Goal: Information Seeking & Learning: Learn about a topic

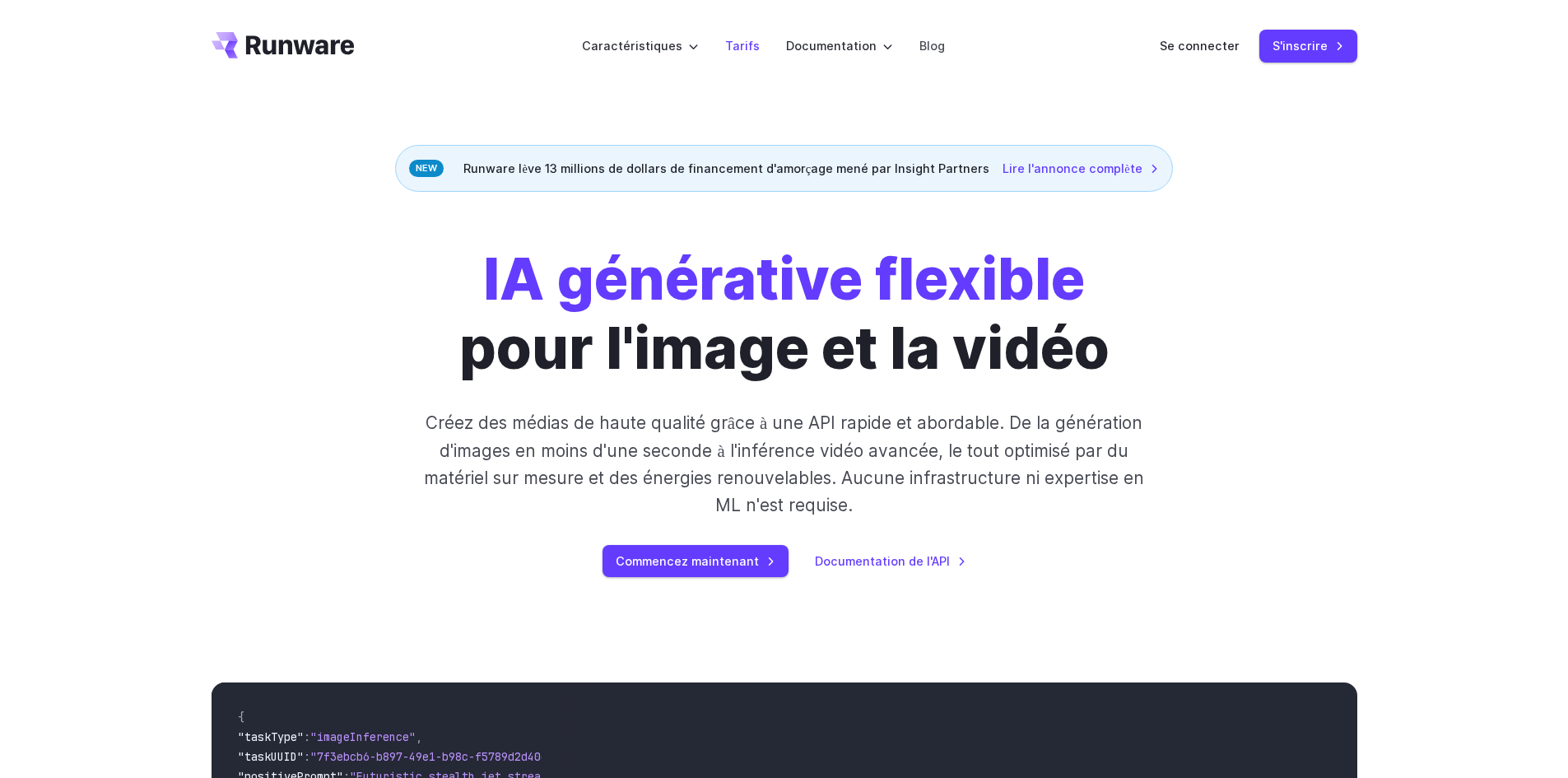
click at [737, 45] on font "Tarifs" at bounding box center [742, 46] width 35 height 14
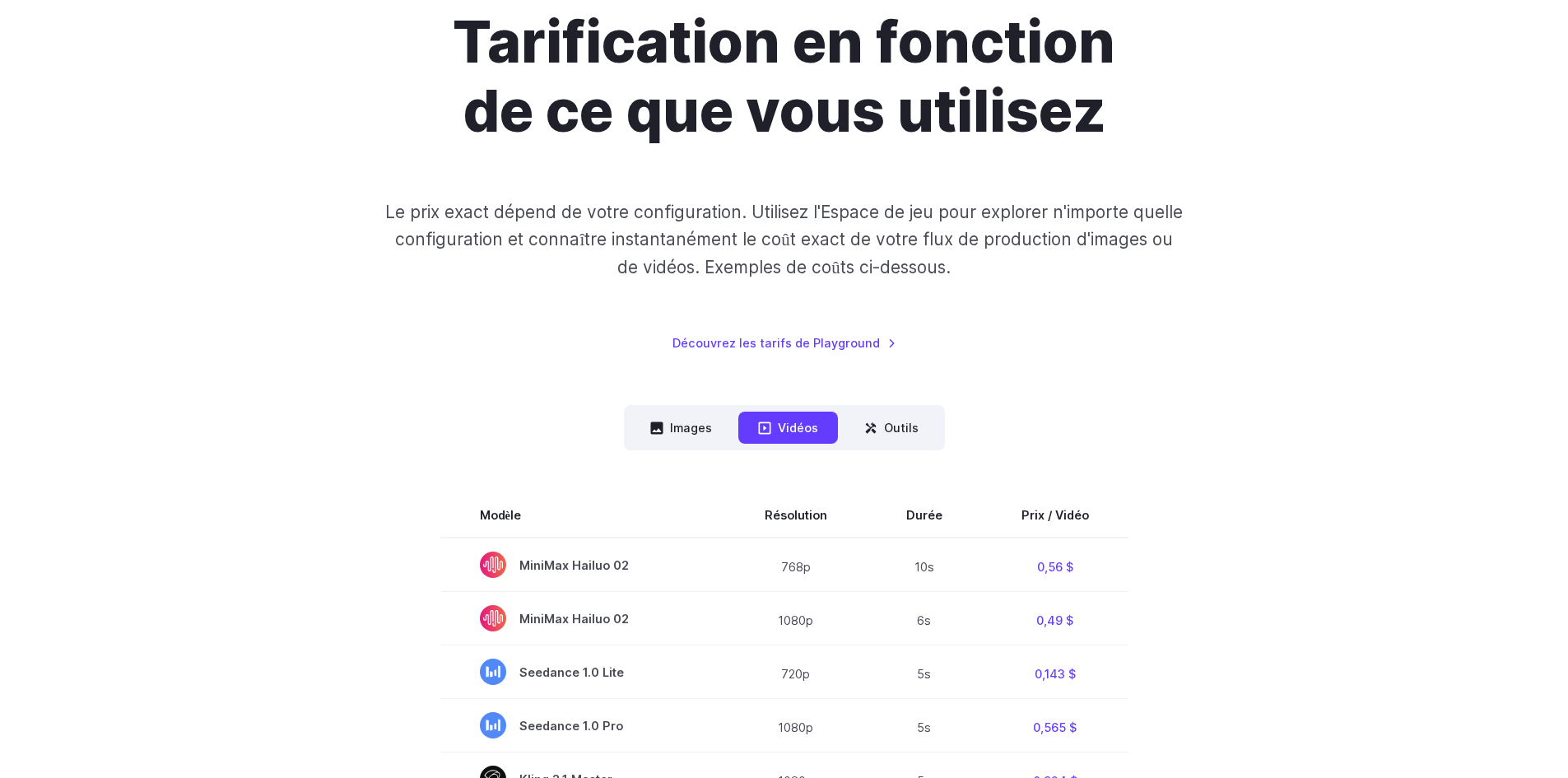
scroll to position [165, 0]
click at [671, 436] on font "Images" at bounding box center [691, 427] width 42 height 19
click at [682, 429] on font "Images" at bounding box center [691, 427] width 42 height 14
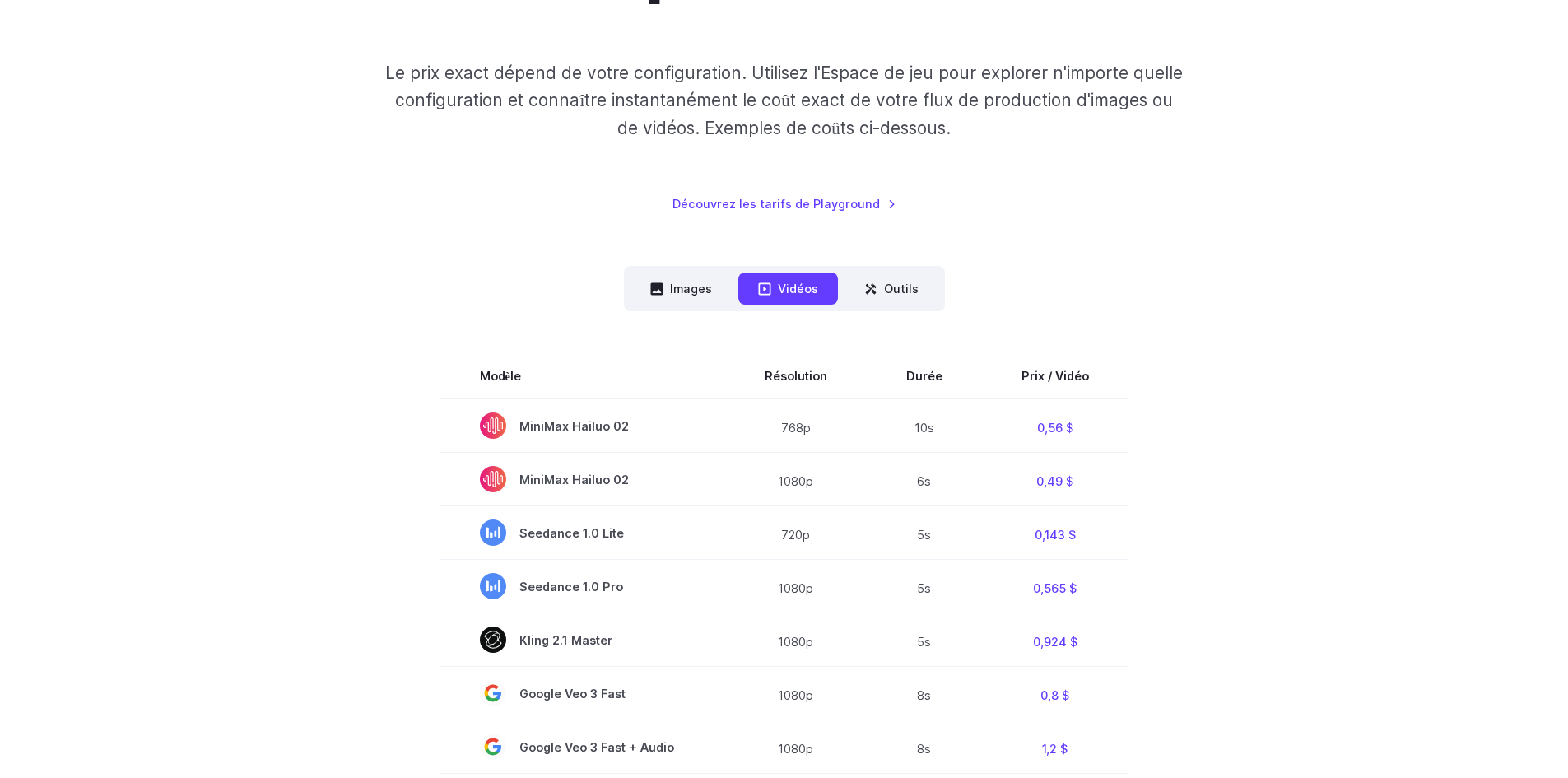
scroll to position [329, 0]
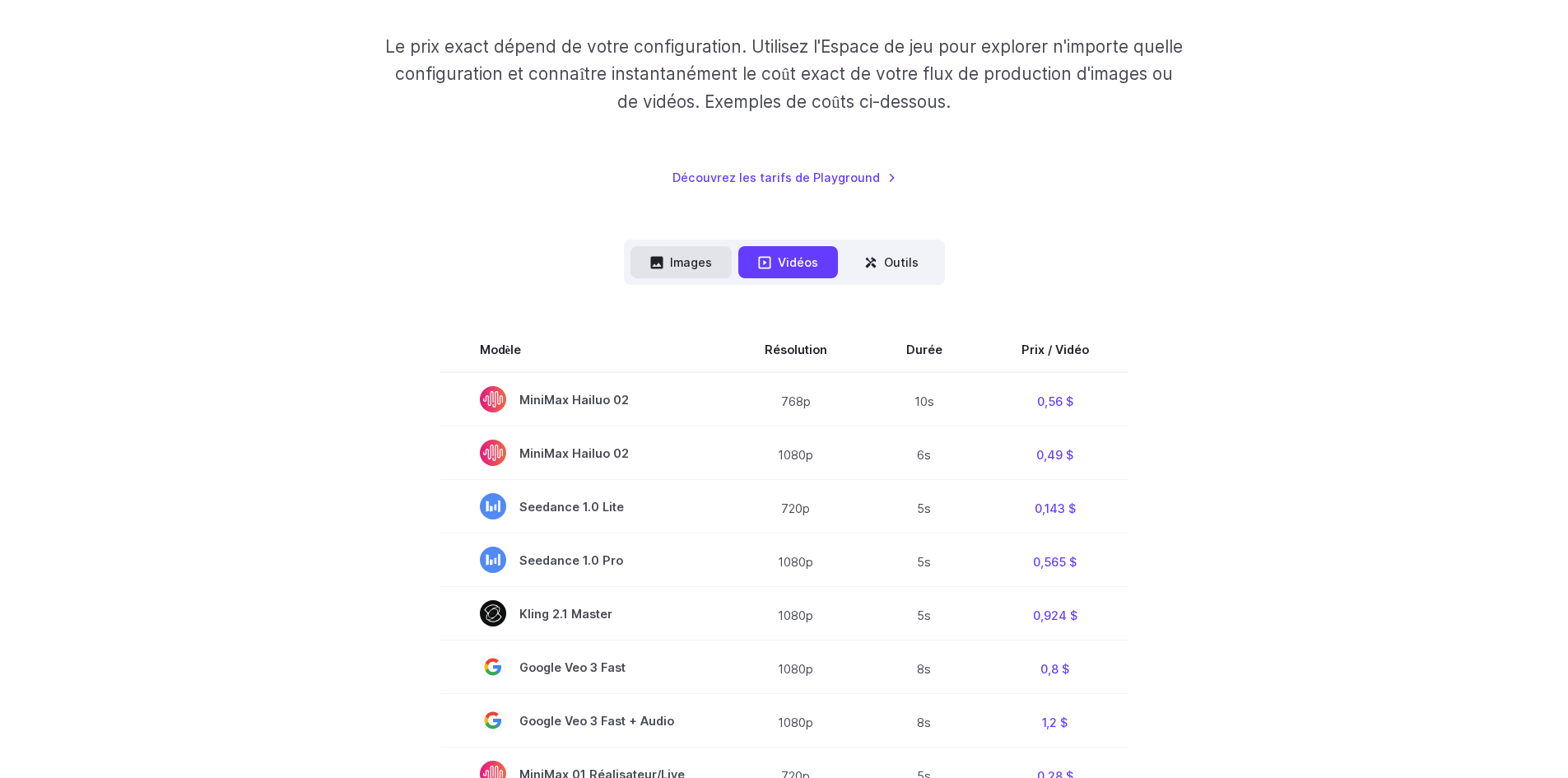
click at [705, 269] on font "Images" at bounding box center [691, 262] width 42 height 14
click at [699, 265] on font "Images" at bounding box center [691, 262] width 42 height 14
click at [909, 269] on font "Outils" at bounding box center [901, 262] width 35 height 14
click at [705, 273] on button "Images" at bounding box center [681, 262] width 101 height 32
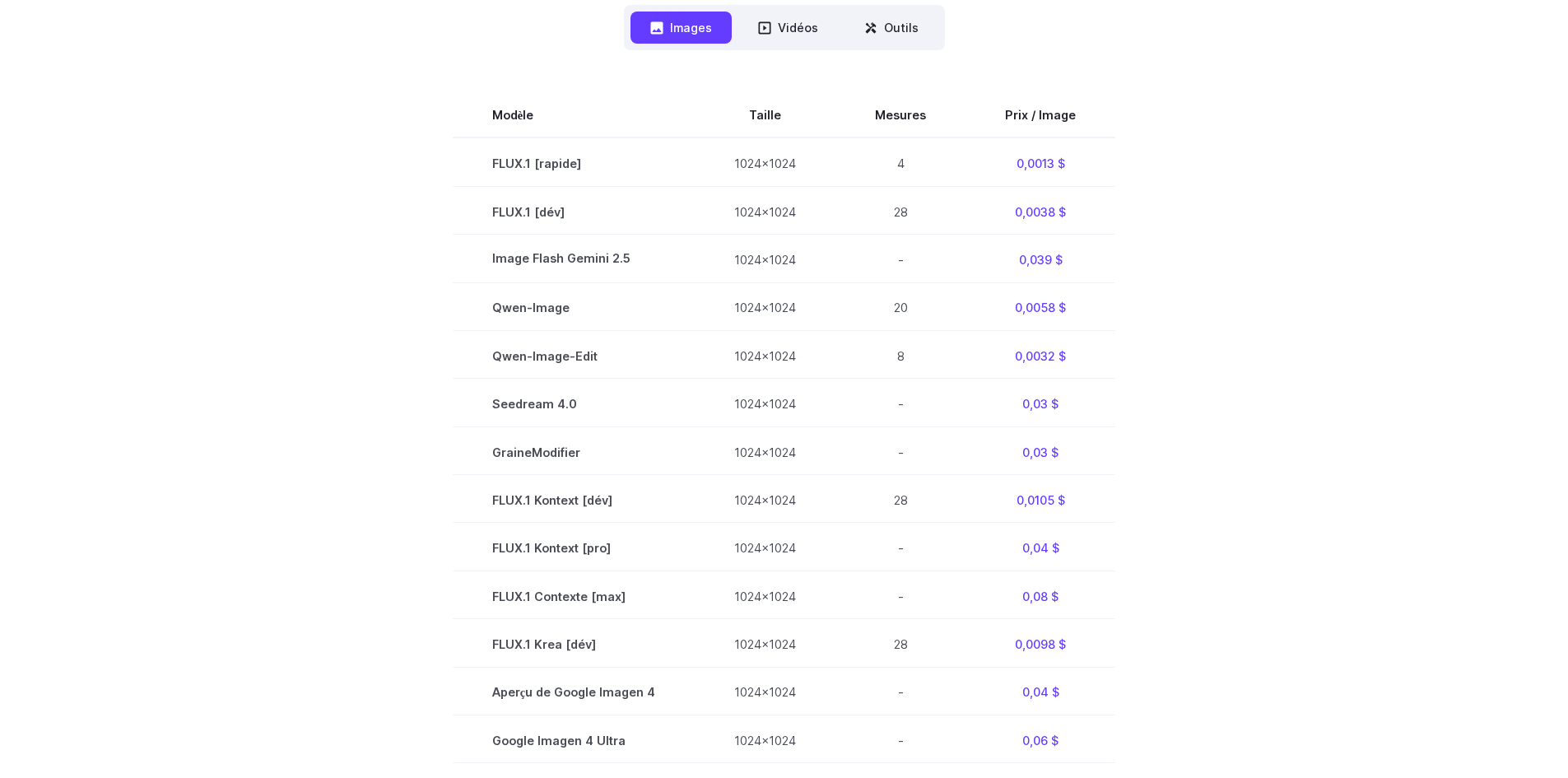
scroll to position [0, 0]
